Goal: Connect with others: Establish contact or relationships with other users

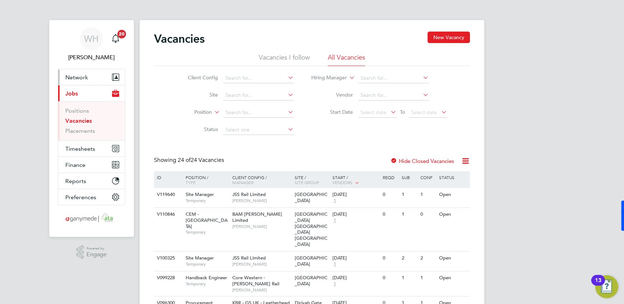
click at [74, 74] on span "Network" at bounding box center [76, 77] width 23 height 7
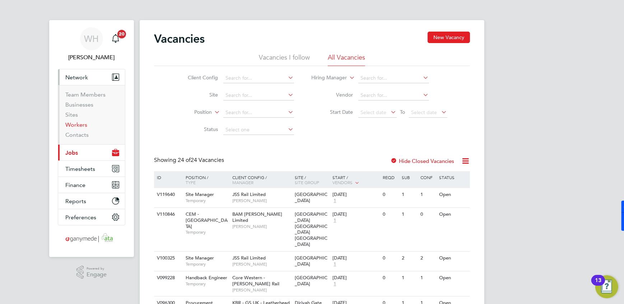
click at [74, 128] on link "Workers" at bounding box center [76, 124] width 22 height 7
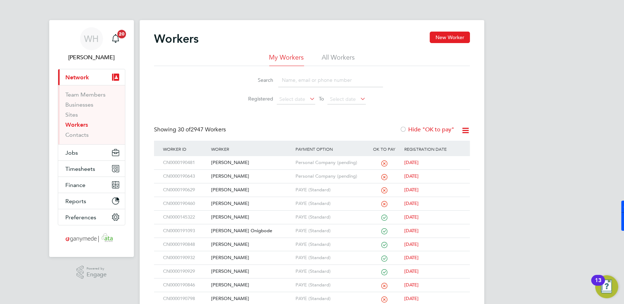
click at [295, 73] on input at bounding box center [330, 80] width 105 height 14
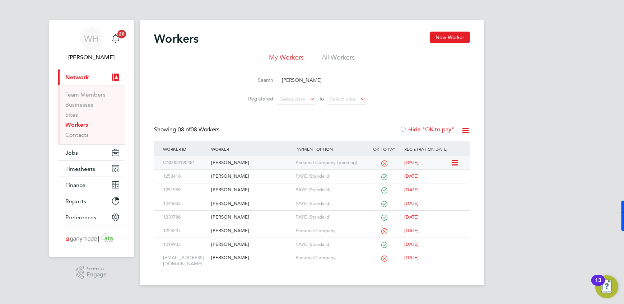
type input "[PERSON_NAME]"
click at [202, 162] on div "CN0000190481" at bounding box center [185, 162] width 48 height 13
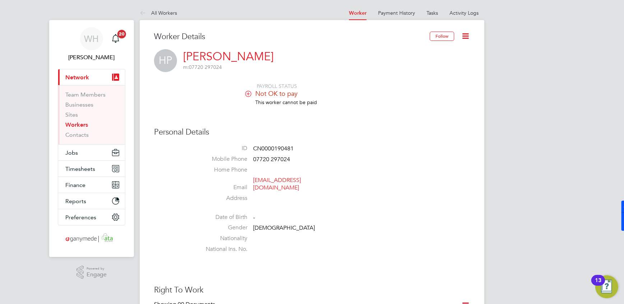
click at [467, 38] on icon at bounding box center [465, 36] width 9 height 9
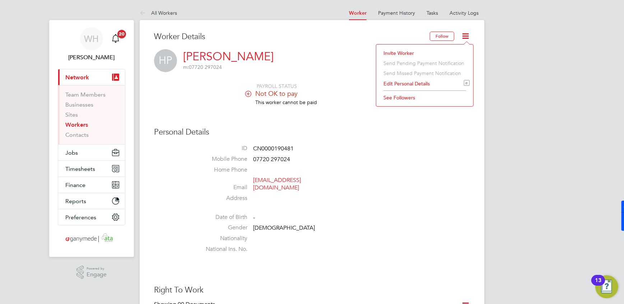
click at [400, 50] on li "Invite Worker" at bounding box center [425, 53] width 90 height 10
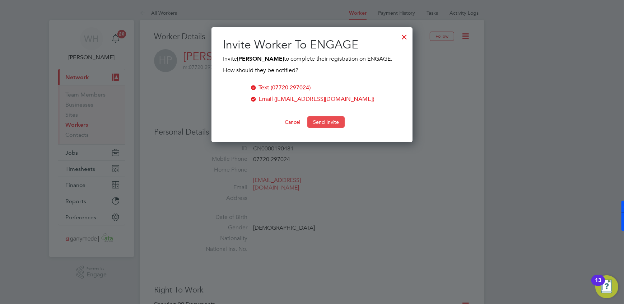
scroll to position [115, 201]
click at [322, 120] on button "Send Invite" at bounding box center [326, 121] width 37 height 11
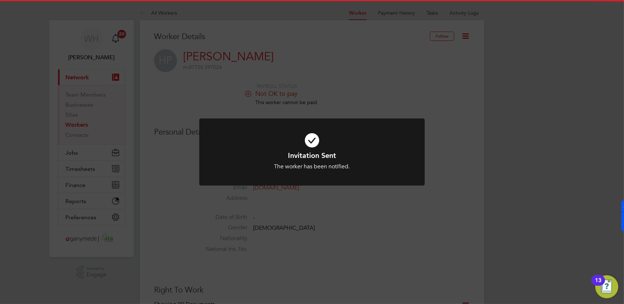
click at [395, 262] on div "Invitation Sent The worker has been notified. Cancel Okay" at bounding box center [312, 152] width 624 height 304
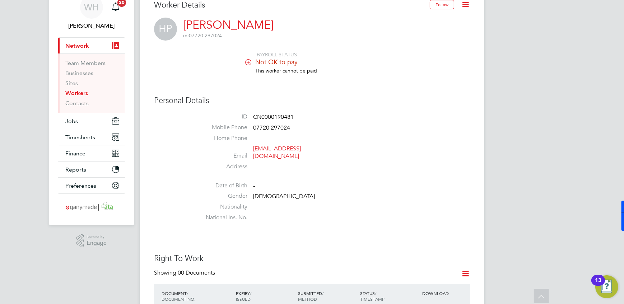
scroll to position [0, 0]
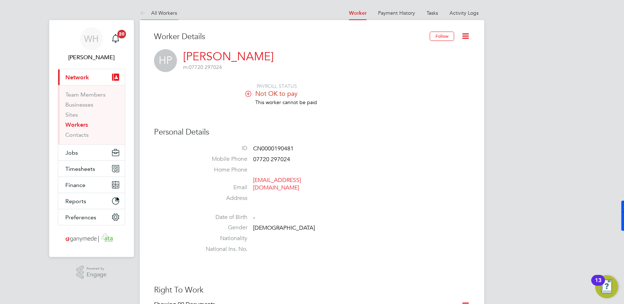
click at [143, 13] on icon at bounding box center [144, 13] width 9 height 9
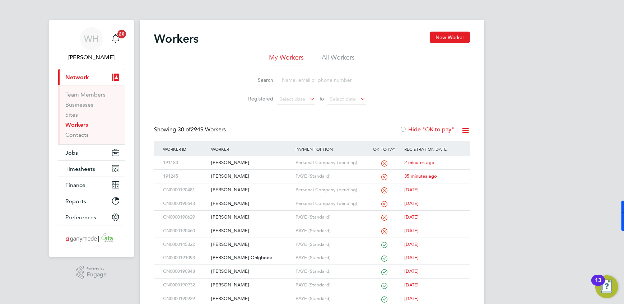
click at [71, 125] on link "Workers" at bounding box center [76, 124] width 23 height 7
click at [292, 83] on input at bounding box center [330, 80] width 105 height 14
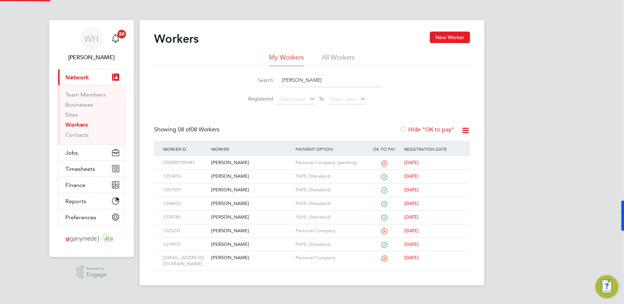
type input "[PERSON_NAME]"
click at [204, 160] on div "CN0000190481" at bounding box center [185, 162] width 48 height 13
